Goal: Task Accomplishment & Management: Manage account settings

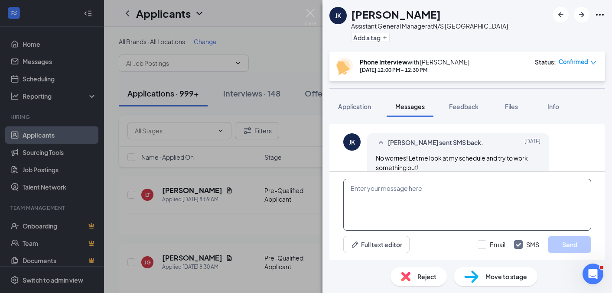
click at [436, 199] on textarea at bounding box center [467, 205] width 248 height 52
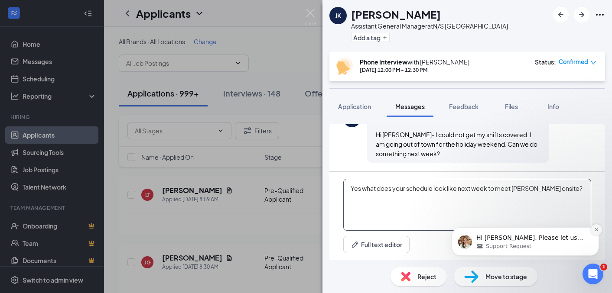
type textarea "Yes what does your schedule look like next week to meet Chad onsite?"
click at [596, 230] on icon "Dismiss notification" at bounding box center [596, 230] width 5 height 5
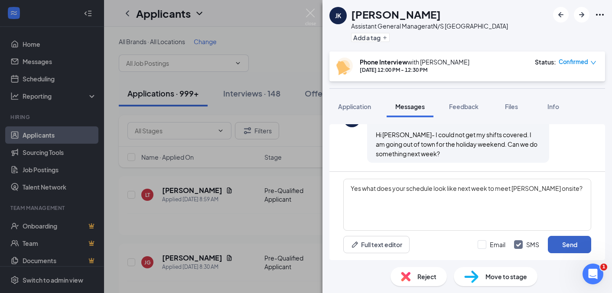
click at [555, 247] on button "Send" at bounding box center [569, 244] width 43 height 17
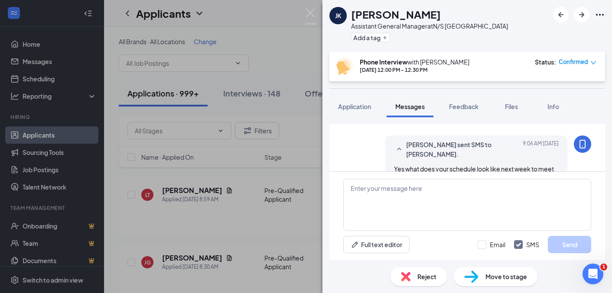
scroll to position [628, 0]
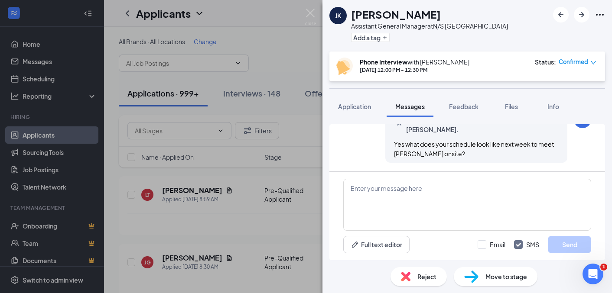
click at [217, 219] on div "JK Jennifer Keaton Assistant General Manager at N/S Dublin Add a tag Phone Inte…" at bounding box center [306, 146] width 612 height 293
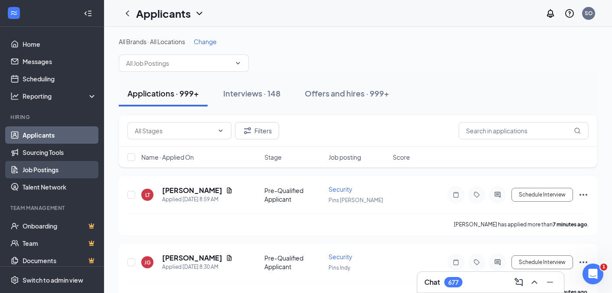
click at [54, 163] on link "Job Postings" at bounding box center [60, 169] width 74 height 17
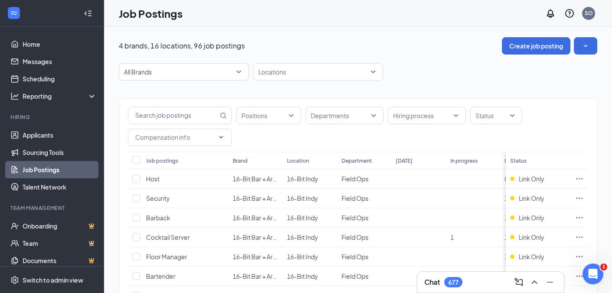
click at [166, 160] on div "Job postings" at bounding box center [162, 160] width 32 height 7
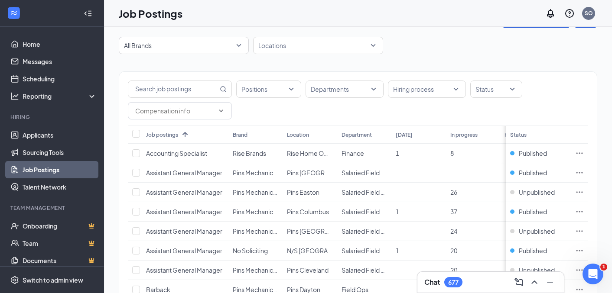
scroll to position [46, 0]
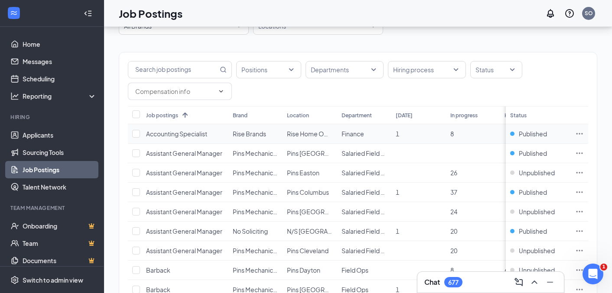
click at [580, 133] on icon "Ellipses" at bounding box center [579, 134] width 9 height 9
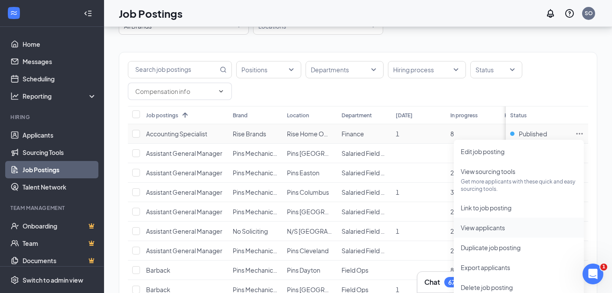
click at [514, 229] on span "View applicants" at bounding box center [519, 228] width 116 height 10
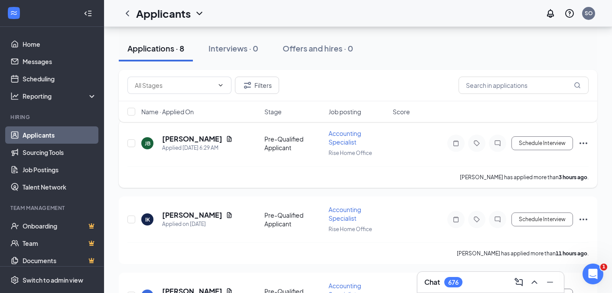
scroll to position [67, 0]
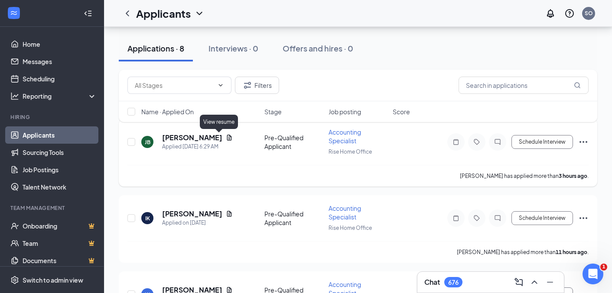
click at [226, 136] on icon "Document" at bounding box center [229, 137] width 7 height 7
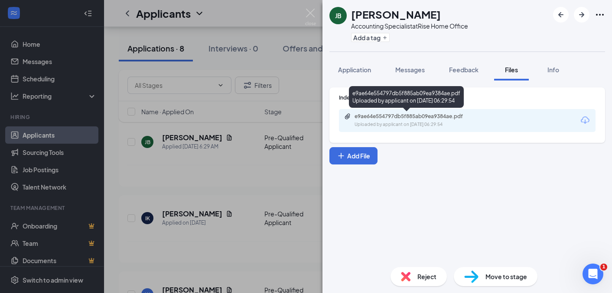
click at [470, 126] on div "Uploaded by applicant on [DATE] 06:29:54" at bounding box center [420, 124] width 130 height 7
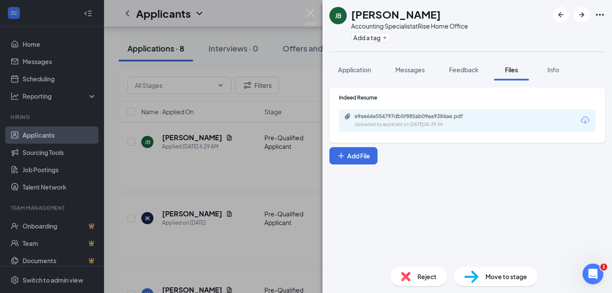
click at [285, 153] on div "[PERSON_NAME] Accounting Specialist at Rise Home Office Add a tag Application M…" at bounding box center [306, 146] width 612 height 293
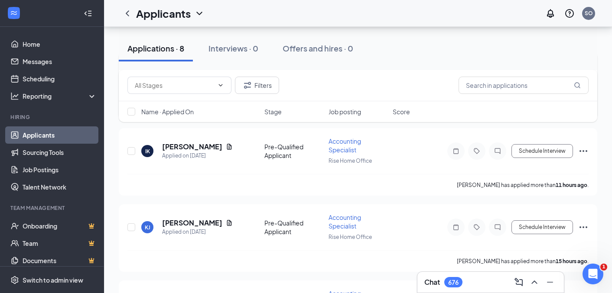
scroll to position [150, 0]
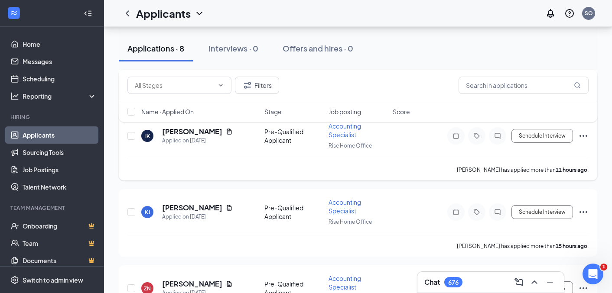
click at [227, 132] on icon "Document" at bounding box center [229, 132] width 5 height 6
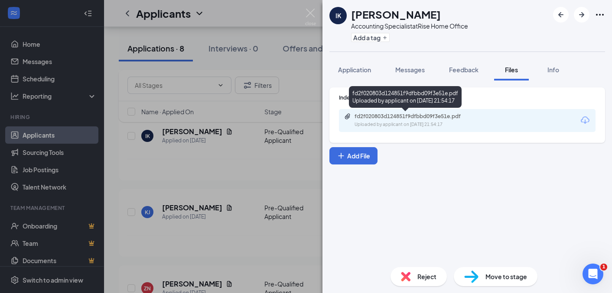
click at [419, 113] on div "fd2f020803d124851f9dfbbd09f3e51e.pdf" at bounding box center [415, 116] width 121 height 7
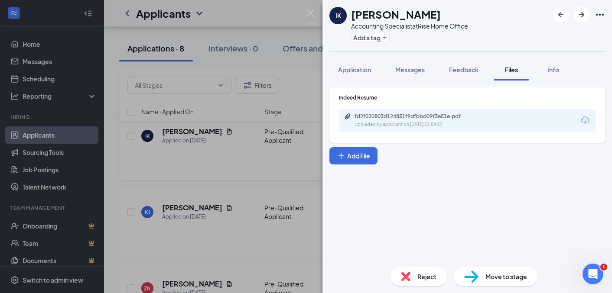
click at [232, 151] on div "IK [PERSON_NAME] Accounting Specialist at Rise Home Office Add a tag Applicatio…" at bounding box center [306, 146] width 612 height 293
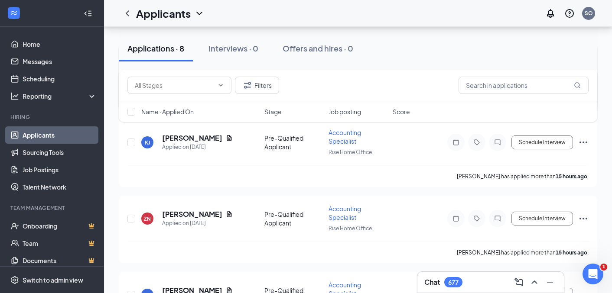
scroll to position [221, 0]
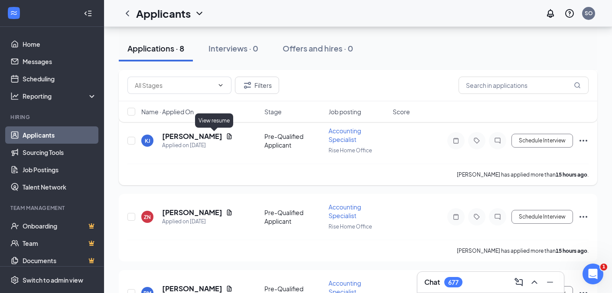
click at [227, 135] on icon "Document" at bounding box center [229, 137] width 5 height 6
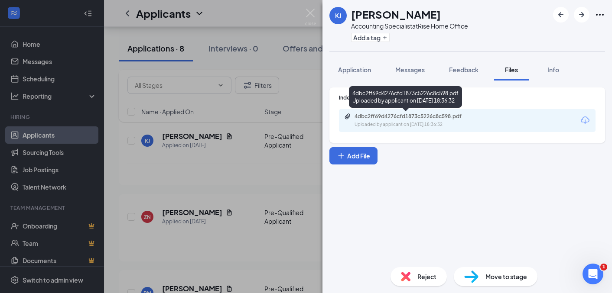
click at [419, 117] on div "4dbc2ff69d4276cfd1873c5226c8c598.pdf" at bounding box center [415, 116] width 121 height 7
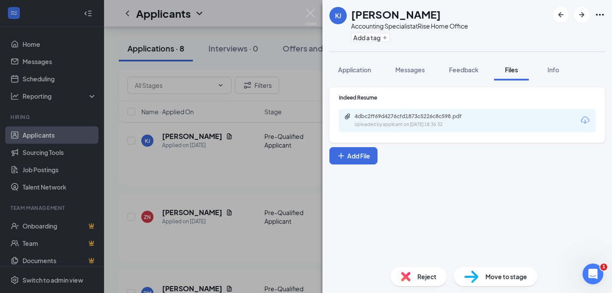
click at [273, 179] on div "[PERSON_NAME] [PERSON_NAME] Accounting Specialist at Rise Home Office Add a tag…" at bounding box center [306, 146] width 612 height 293
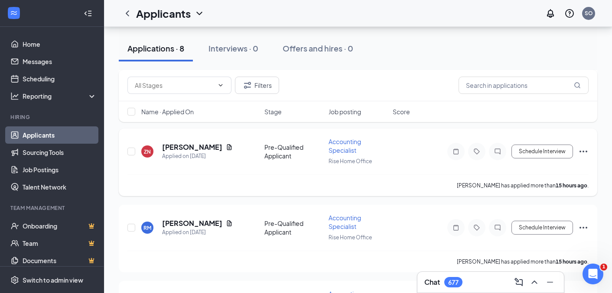
scroll to position [294, 0]
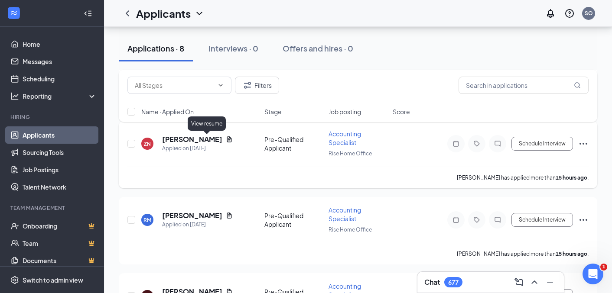
click at [227, 138] on icon "Document" at bounding box center [229, 140] width 5 height 6
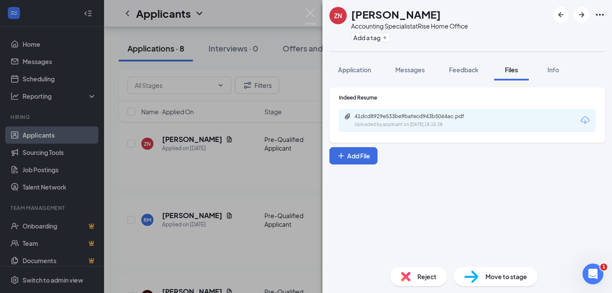
click at [452, 115] on div "41dcd8929e533be9bafecd943b5064ac.pdf" at bounding box center [415, 116] width 121 height 7
drag, startPoint x: 229, startPoint y: 209, endPoint x: 210, endPoint y: 196, distance: 23.0
click at [229, 209] on div "ZN [PERSON_NAME] Accounting Specialist at Rise Home Office Add a tag Applicatio…" at bounding box center [306, 146] width 612 height 293
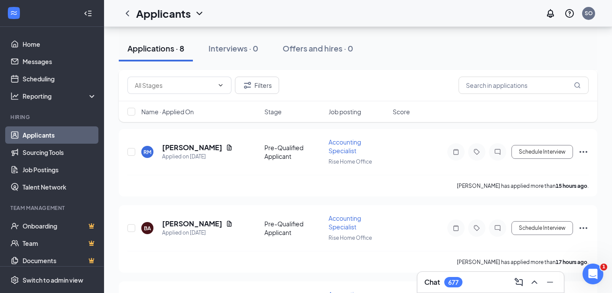
scroll to position [366, 0]
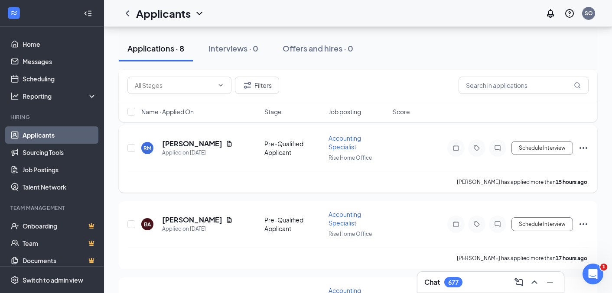
click at [207, 140] on div "RM [PERSON_NAME] Applied on [DATE]" at bounding box center [200, 148] width 118 height 18
click at [227, 145] on icon "Document" at bounding box center [229, 144] width 5 height 6
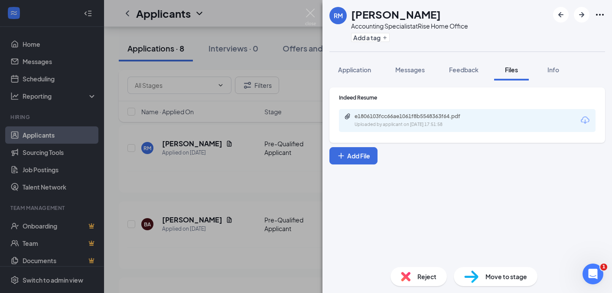
click at [432, 114] on div "e1806103fcc66ae1061f8b5548363f64.pdf" at bounding box center [415, 116] width 121 height 7
drag, startPoint x: 291, startPoint y: 183, endPoint x: 283, endPoint y: 180, distance: 8.9
click at [291, 183] on div "RM [PERSON_NAME] Accounting Specialist at Rise Home Office Add a tag Applicatio…" at bounding box center [306, 146] width 612 height 293
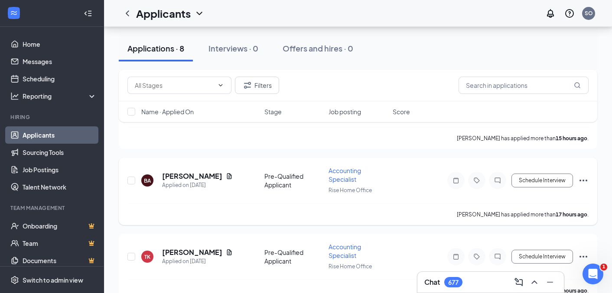
scroll to position [418, 0]
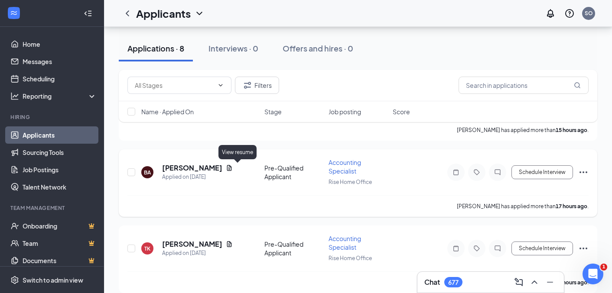
click at [233, 167] on icon "Document" at bounding box center [229, 168] width 7 height 7
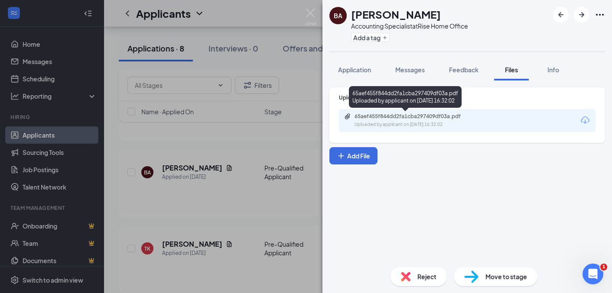
click at [420, 118] on div "65aef455f844dd2fa1cba297409df03a.pdf" at bounding box center [415, 116] width 121 height 7
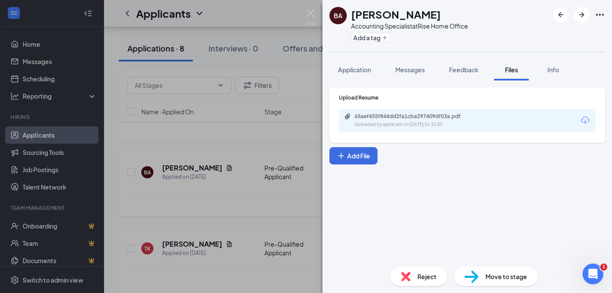
drag, startPoint x: 257, startPoint y: 176, endPoint x: 222, endPoint y: 167, distance: 36.7
click at [255, 176] on div "BA [PERSON_NAME] Accounting Specialist at Rise Home Office Add a tag Applicatio…" at bounding box center [306, 146] width 612 height 293
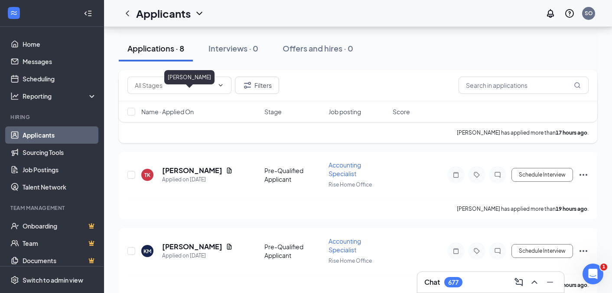
scroll to position [505, 0]
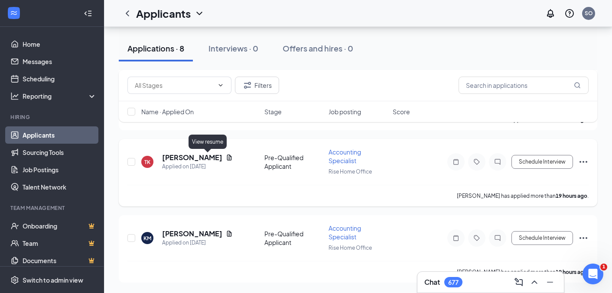
click at [227, 156] on icon "Document" at bounding box center [229, 158] width 5 height 6
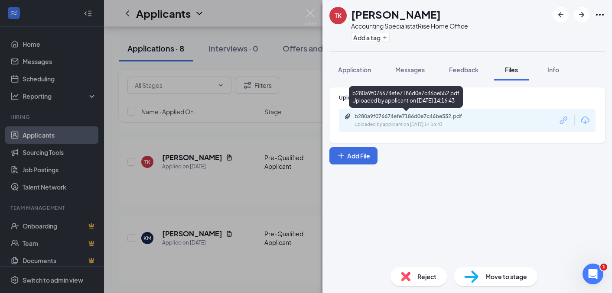
click at [407, 118] on div "b280a9f076674efe7186d0e7c46be552.pdf" at bounding box center [415, 116] width 121 height 7
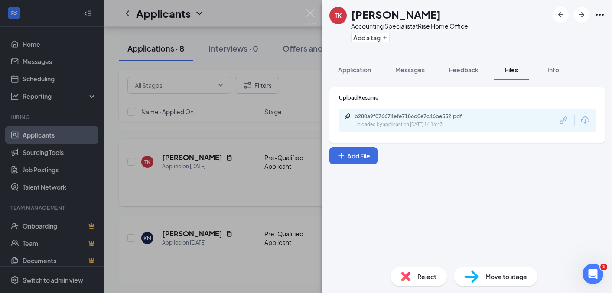
drag, startPoint x: 258, startPoint y: 166, endPoint x: 253, endPoint y: 167, distance: 4.8
click at [258, 166] on div "[PERSON_NAME] Accounting Specialist at Rise Home Office Add a tag Application M…" at bounding box center [306, 146] width 612 height 293
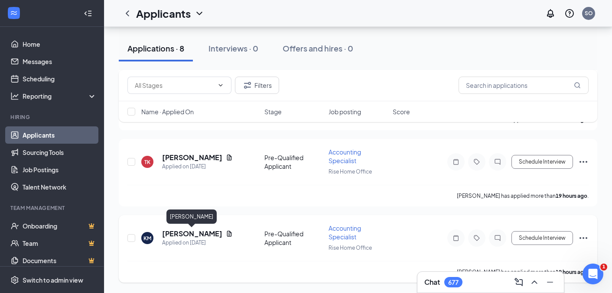
click at [205, 230] on h5 "[PERSON_NAME]" at bounding box center [192, 234] width 60 height 10
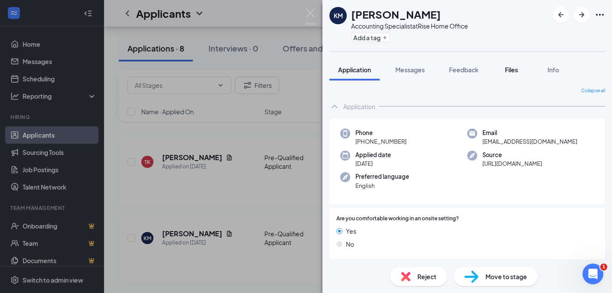
click at [512, 76] on button "Files" at bounding box center [511, 70] width 35 height 22
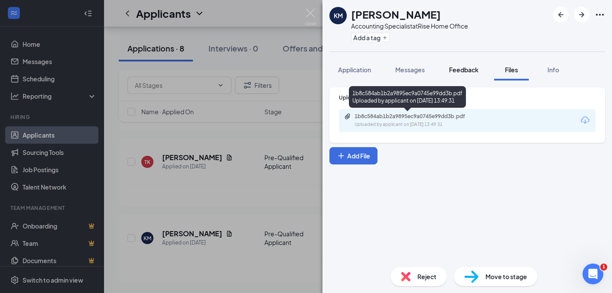
click at [463, 65] on button "Feedback" at bounding box center [463, 70] width 47 height 22
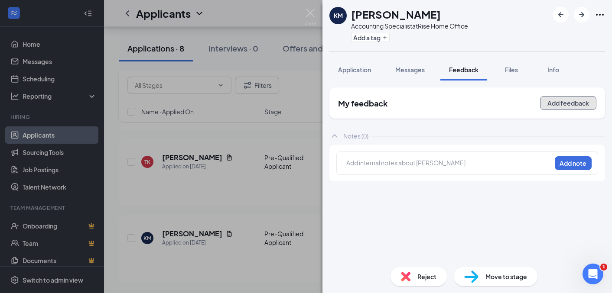
click at [564, 108] on button "Add feedback" at bounding box center [568, 103] width 56 height 14
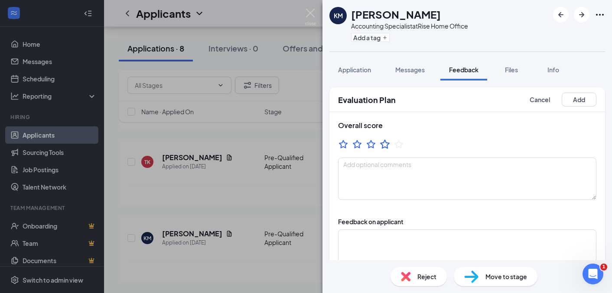
click at [384, 144] on icon "StarBorder" at bounding box center [384, 144] width 11 height 11
click at [595, 101] on button "Add" at bounding box center [579, 100] width 35 height 14
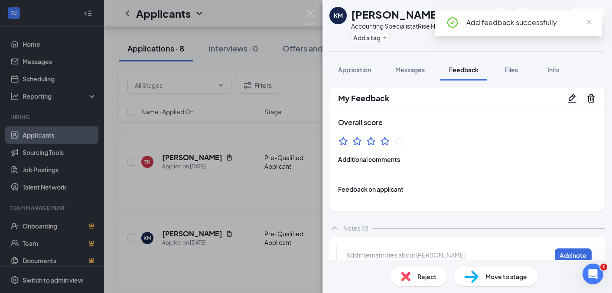
click at [244, 194] on div "KM [PERSON_NAME] Accounting Specialist at Rise Home Office Add a tag 4.0 Applic…" at bounding box center [306, 146] width 612 height 293
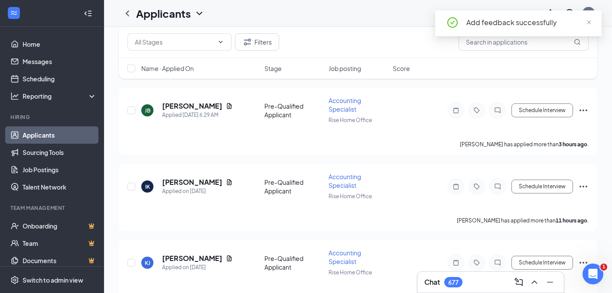
scroll to position [14, 0]
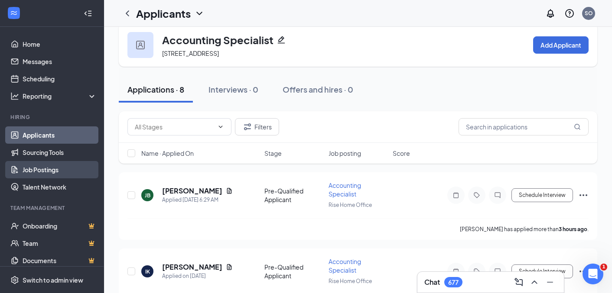
click at [51, 169] on link "Job Postings" at bounding box center [60, 169] width 74 height 17
